Goal: Navigation & Orientation: Understand site structure

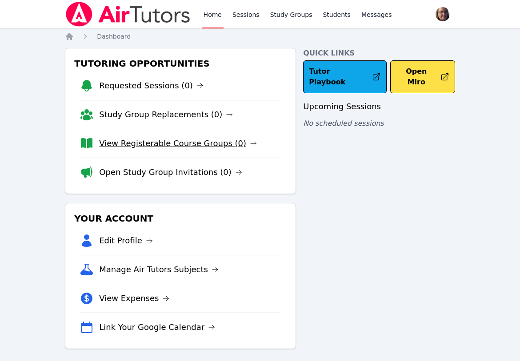
click at [179, 143] on link "View Registerable Course Groups (0)" at bounding box center [178, 143] width 158 height 12
click at [152, 264] on link "Manage Air Tutors Subjects" at bounding box center [159, 269] width 120 height 12
click at [144, 237] on link "Edit Profile" at bounding box center [126, 241] width 54 height 12
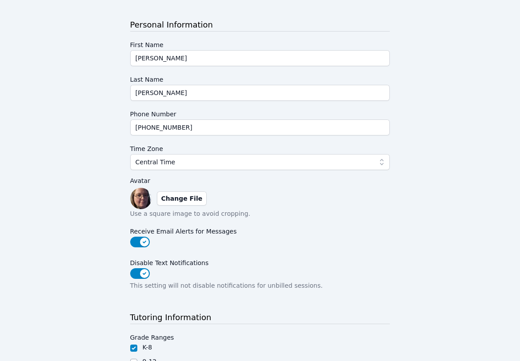
scroll to position [56, 0]
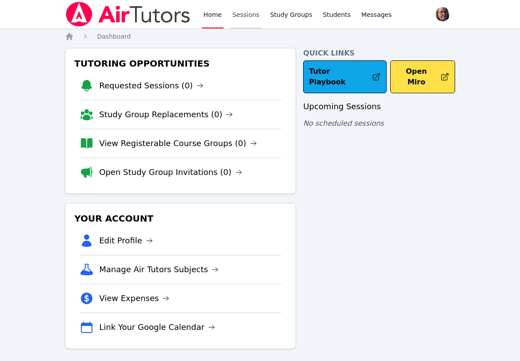
click at [238, 14] on link "Sessions" at bounding box center [246, 14] width 31 height 28
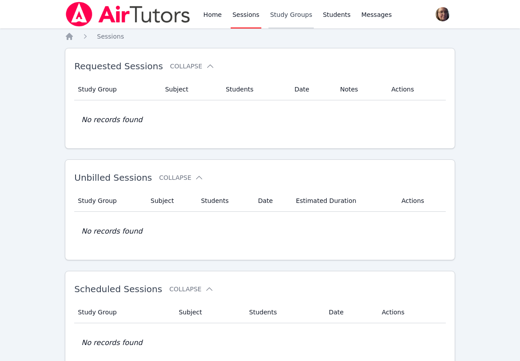
click at [290, 21] on link "Study Groups" at bounding box center [291, 14] width 46 height 28
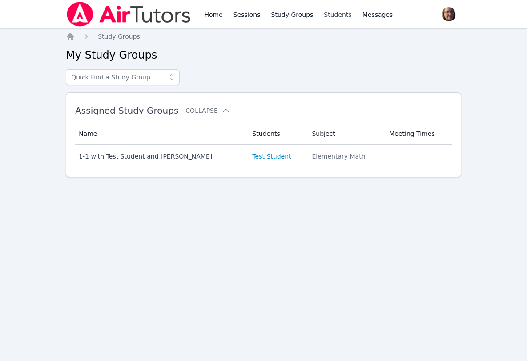
click at [332, 17] on link "Students" at bounding box center [337, 14] width 31 height 28
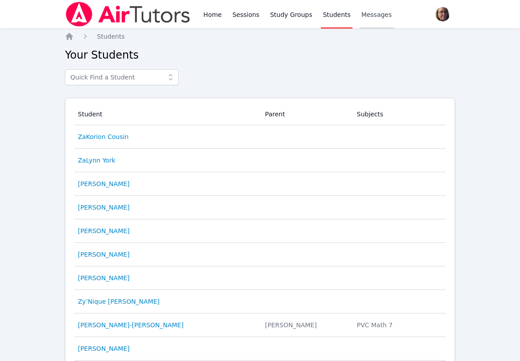
click at [359, 19] on link "Messages" at bounding box center [376, 14] width 34 height 28
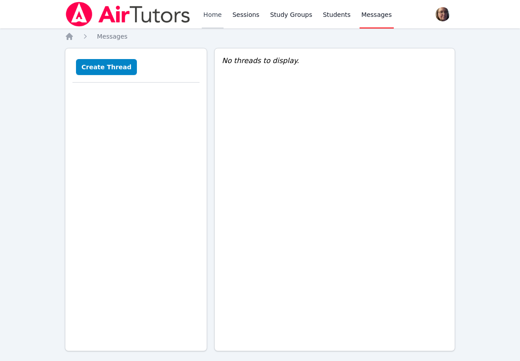
click at [216, 22] on link "Home" at bounding box center [213, 14] width 22 height 28
